Goal: Task Accomplishment & Management: Manage account settings

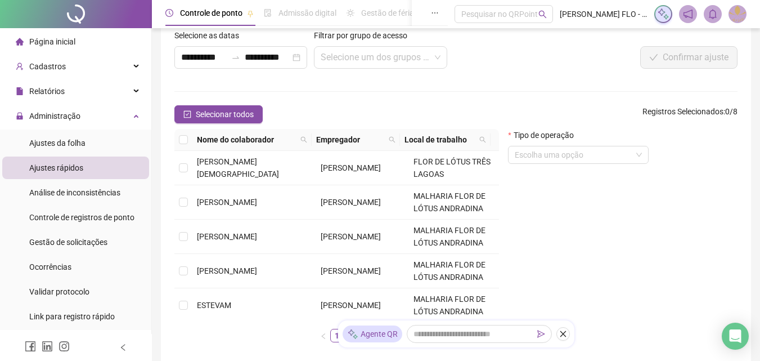
scroll to position [106, 0]
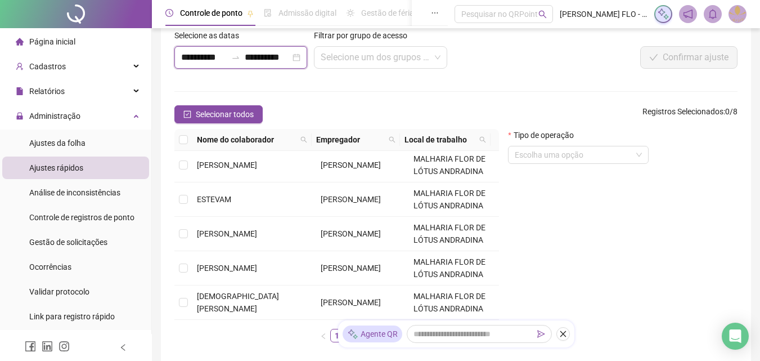
click at [280, 59] on input "**********" at bounding box center [268, 58] width 46 height 14
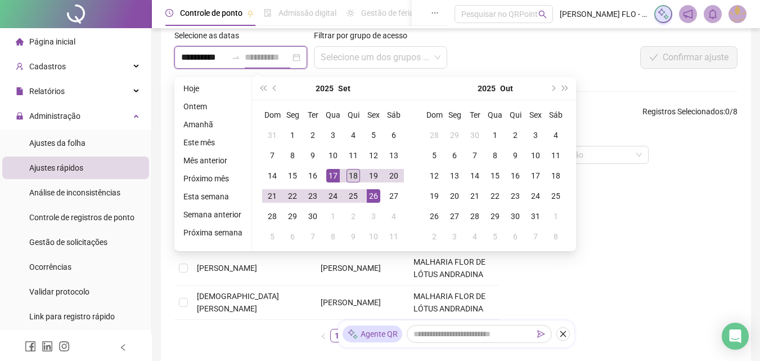
type input "**********"
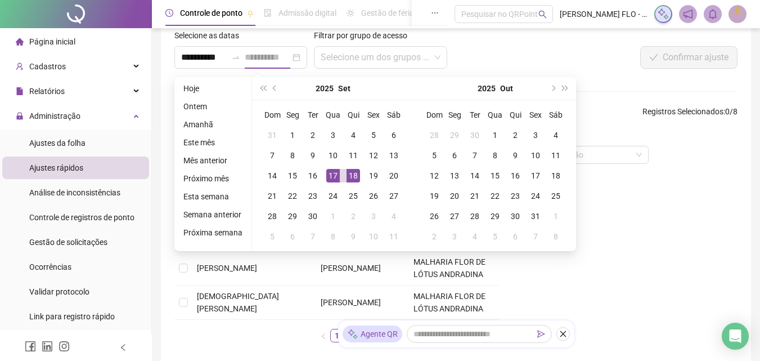
click at [355, 176] on div "18" at bounding box center [354, 176] width 14 height 14
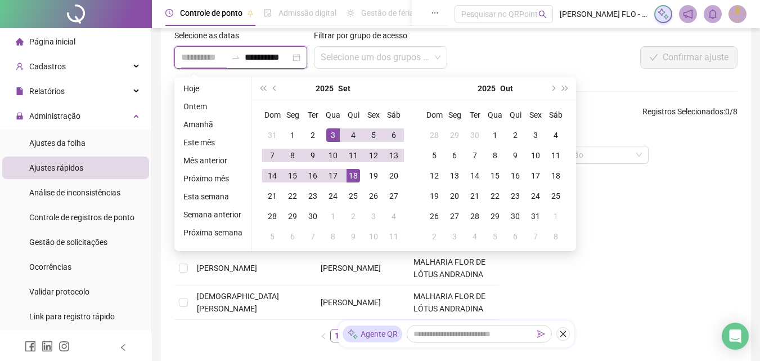
type input "**********"
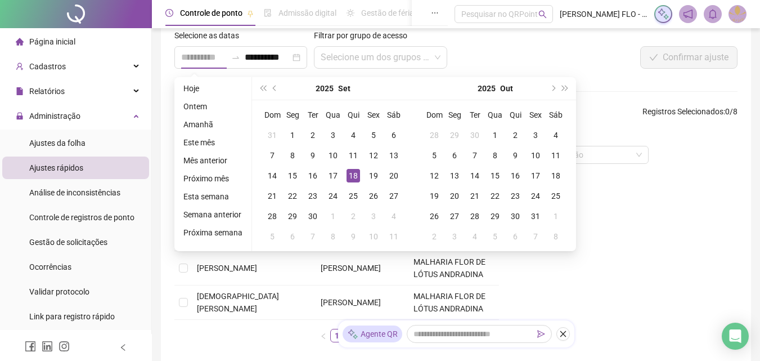
click at [352, 176] on div "18" at bounding box center [354, 176] width 14 height 14
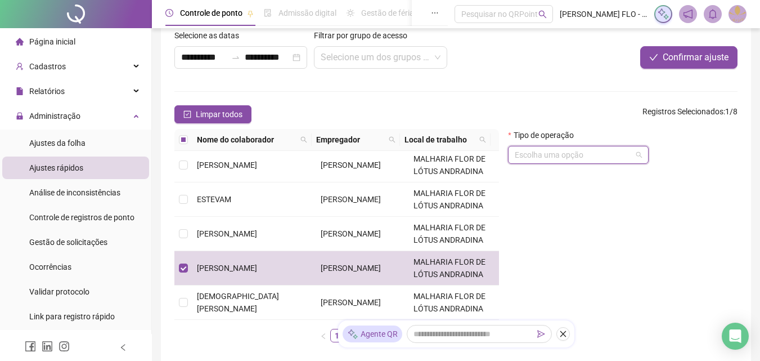
click at [564, 162] on input "search" at bounding box center [573, 154] width 117 height 17
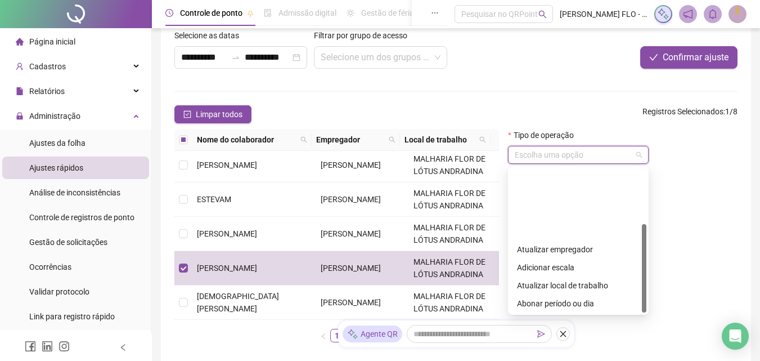
scroll to position [136, 0]
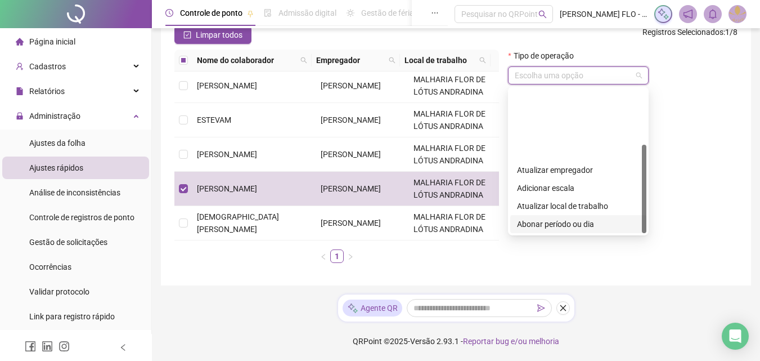
click at [578, 218] on div "Abonar período ou dia" at bounding box center [578, 224] width 123 height 12
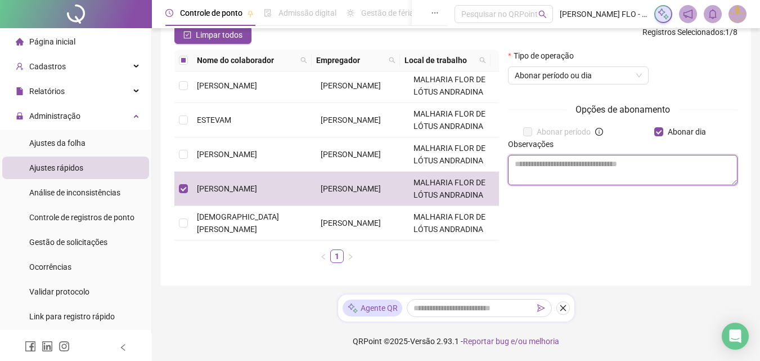
drag, startPoint x: 640, startPoint y: 169, endPoint x: 634, endPoint y: 166, distance: 6.8
click at [639, 169] on textarea at bounding box center [623, 170] width 230 height 30
type textarea "*"
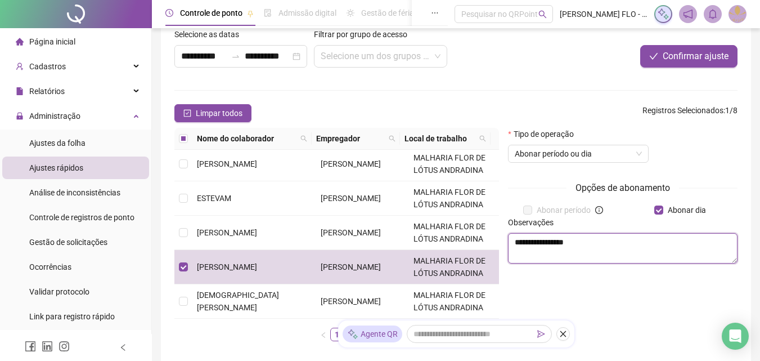
scroll to position [43, 0]
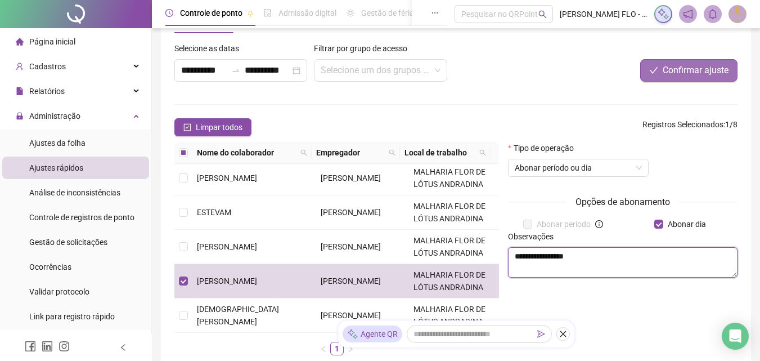
type textarea "**********"
click at [689, 64] on span "Confirmar ajuste" at bounding box center [696, 71] width 66 height 14
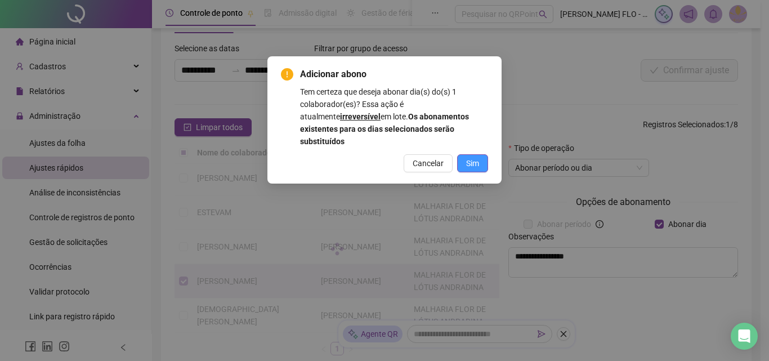
click at [466, 157] on span "Sim" at bounding box center [472, 163] width 13 height 12
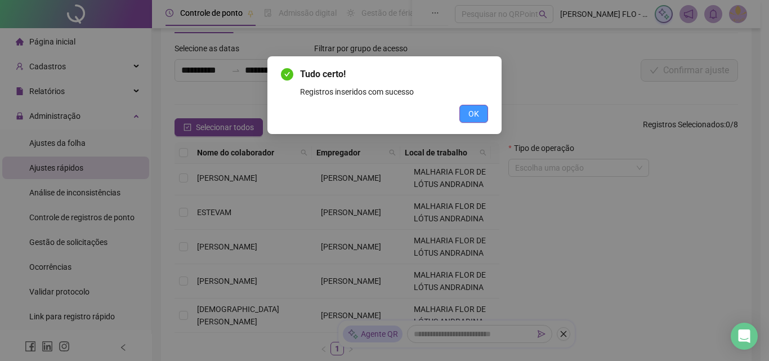
click at [478, 114] on span "OK" at bounding box center [473, 113] width 11 height 12
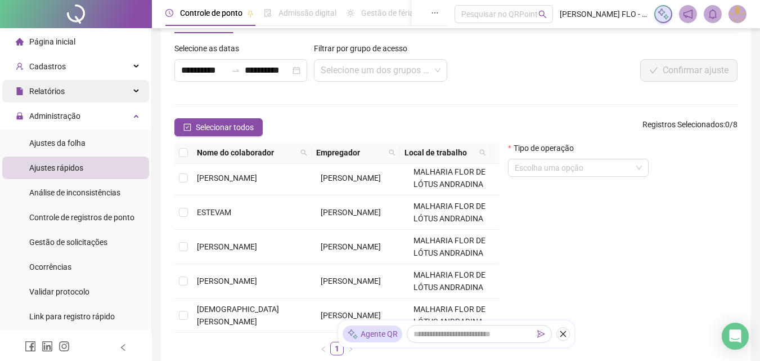
click at [56, 91] on span "Relatórios" at bounding box center [46, 91] width 35 height 9
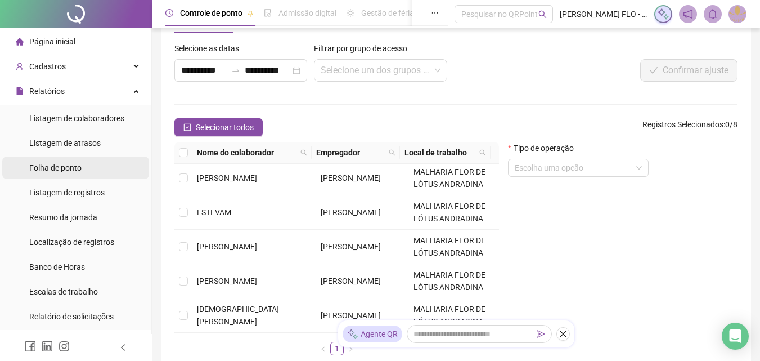
click at [95, 165] on li "Folha de ponto" at bounding box center [75, 167] width 147 height 23
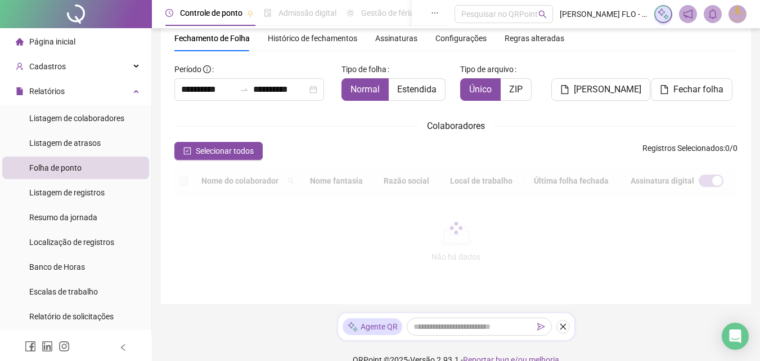
scroll to position [50, 0]
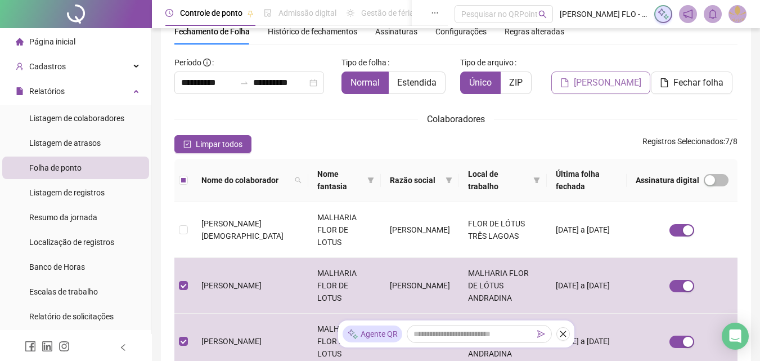
click at [595, 81] on span "[PERSON_NAME]" at bounding box center [608, 83] width 68 height 14
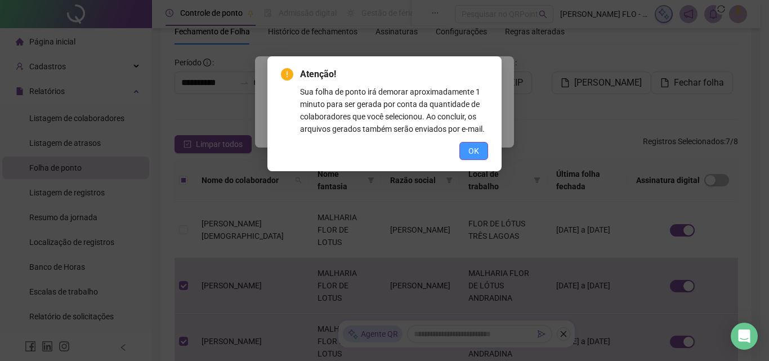
click at [467, 148] on button "OK" at bounding box center [473, 151] width 29 height 18
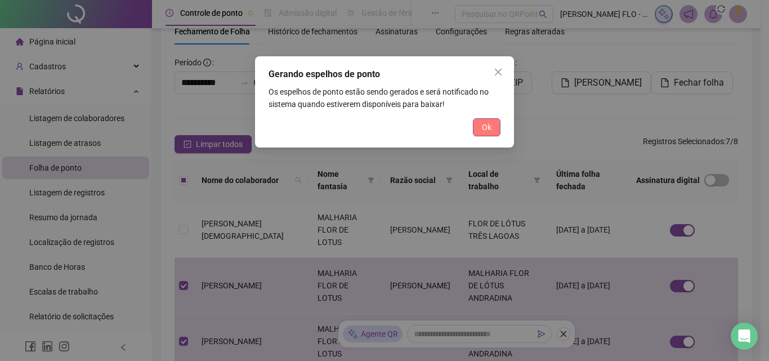
click at [482, 123] on span "Ok" at bounding box center [487, 127] width 10 height 12
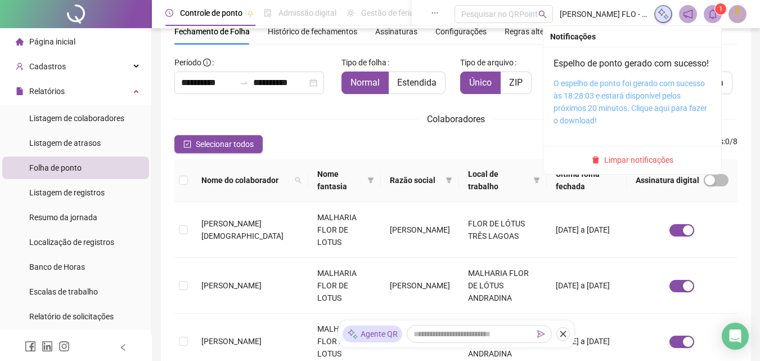
click at [616, 99] on link "O espelho de ponto foi gerado com sucesso às 18:28:03 e estará disponível pelos…" at bounding box center [631, 102] width 154 height 46
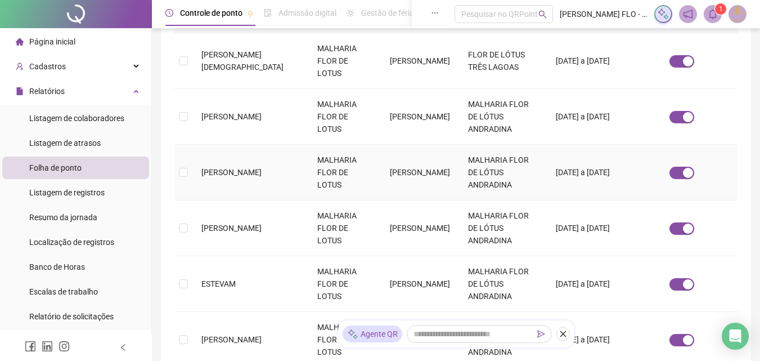
scroll to position [275, 0]
